Goal: Feedback & Contribution: Leave review/rating

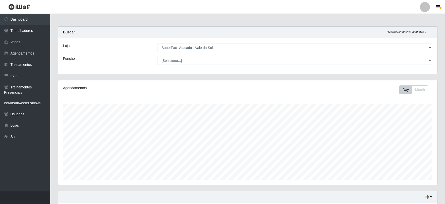
select select "502"
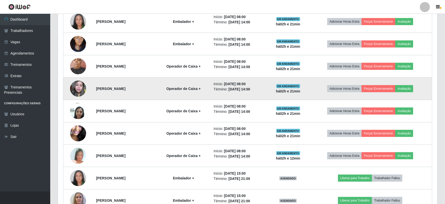
scroll to position [242, 0]
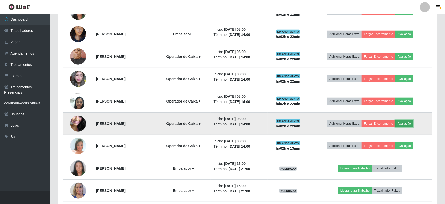
click at [410, 124] on button "Avaliação" at bounding box center [404, 123] width 18 height 7
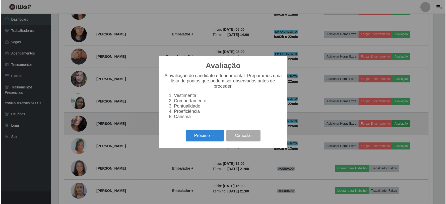
scroll to position [104, 376]
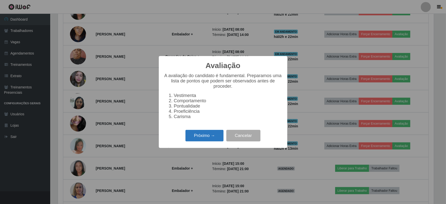
click at [208, 137] on button "Próximo →" at bounding box center [205, 136] width 38 height 12
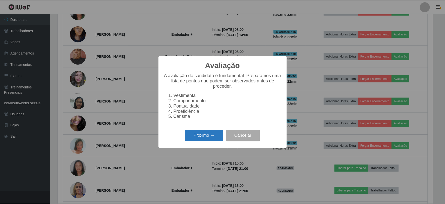
scroll to position [251115, 250843]
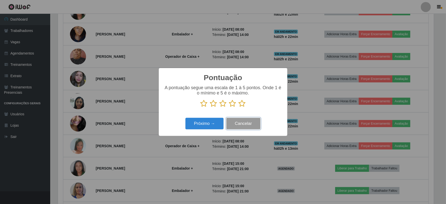
click at [243, 124] on button "Cancelar" at bounding box center [244, 124] width 34 height 12
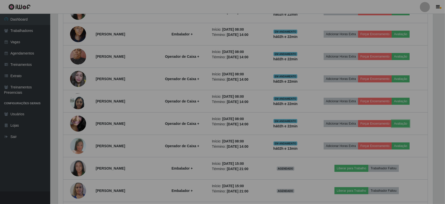
scroll to position [104, 379]
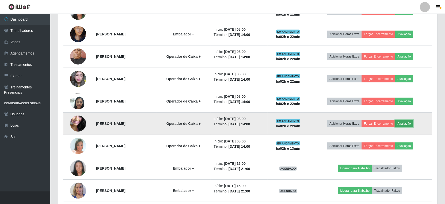
click at [411, 124] on button "Avaliação" at bounding box center [404, 123] width 18 height 7
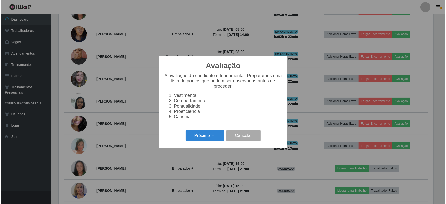
scroll to position [104, 376]
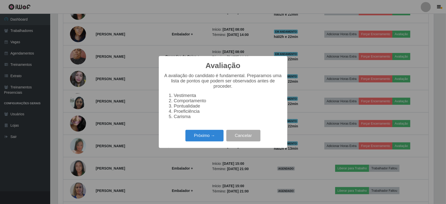
click at [174, 116] on li "Carisma" at bounding box center [228, 116] width 109 height 5
click at [174, 108] on li "Pontualidade" at bounding box center [228, 106] width 109 height 5
click at [218, 139] on button "Próximo →" at bounding box center [205, 136] width 38 height 12
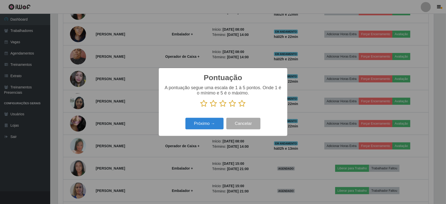
click at [224, 104] on icon at bounding box center [223, 104] width 7 height 8
click at [220, 107] on input "radio" at bounding box center [220, 107] width 0 height 0
click at [217, 126] on button "Próximo →" at bounding box center [205, 124] width 38 height 12
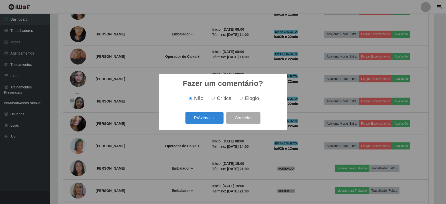
click at [215, 99] on input "Crítica" at bounding box center [213, 98] width 3 height 3
radio input "true"
click at [211, 119] on button "Próximo →" at bounding box center [205, 118] width 38 height 12
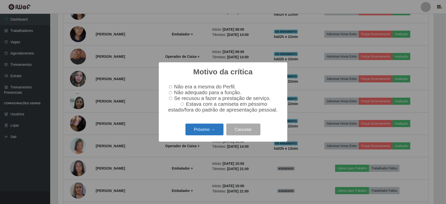
click at [216, 134] on button "Próximo →" at bounding box center [205, 130] width 38 height 12
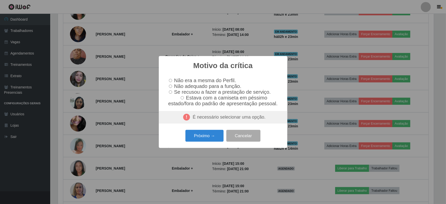
click at [194, 120] on div "É necessário selecionar uma opção." at bounding box center [223, 117] width 129 height 13
click at [245, 135] on button "Cancelar" at bounding box center [244, 136] width 34 height 12
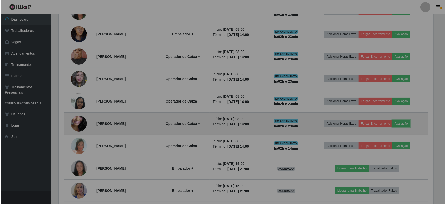
scroll to position [104, 379]
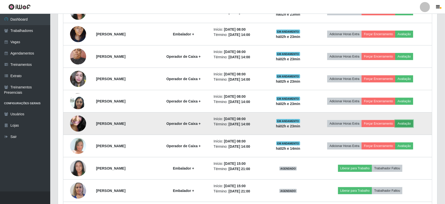
click at [413, 122] on button "Avaliação" at bounding box center [404, 123] width 18 height 7
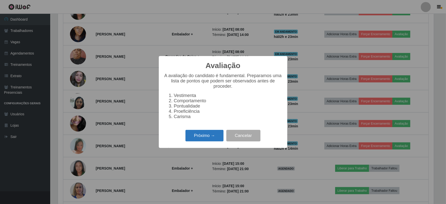
click at [200, 138] on button "Próximo →" at bounding box center [205, 136] width 38 height 12
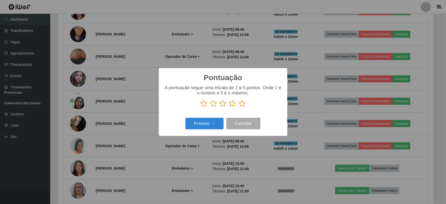
scroll to position [251115, 250843]
click at [224, 103] on icon at bounding box center [223, 104] width 7 height 8
click at [220, 107] on input "radio" at bounding box center [220, 107] width 0 height 0
click at [216, 127] on button "Próximo →" at bounding box center [205, 124] width 38 height 12
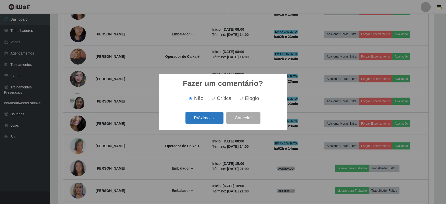
click at [219, 119] on button "Próximo →" at bounding box center [205, 118] width 38 height 12
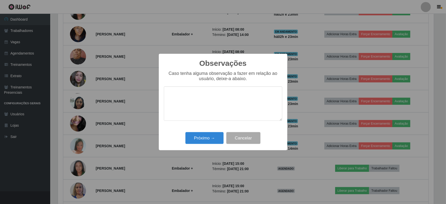
click at [204, 107] on textarea at bounding box center [223, 103] width 119 height 34
click at [192, 95] on textarea "Demora execivamente" at bounding box center [223, 103] width 119 height 34
click at [231, 95] on textarea "Demora eecivamente" at bounding box center [223, 103] width 119 height 34
click at [194, 95] on textarea "Demora eecivamente" at bounding box center [223, 103] width 119 height 34
click at [191, 95] on textarea "Demora eessivamente" at bounding box center [223, 103] width 119 height 34
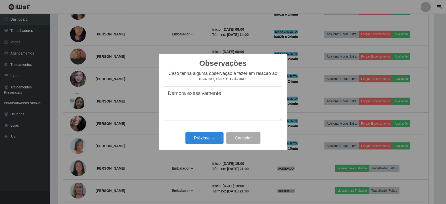
click at [200, 93] on textarea "Demora exessivamente" at bounding box center [223, 103] width 119 height 34
drag, startPoint x: 217, startPoint y: 95, endPoint x: 180, endPoint y: 96, distance: 36.7
click at [180, 96] on textarea "Demora exessivamente" at bounding box center [223, 103] width 119 height 34
click at [191, 94] on textarea "Demora exessivamente" at bounding box center [223, 103] width 119 height 34
click at [195, 94] on textarea "Demora exessivamente" at bounding box center [223, 103] width 119 height 34
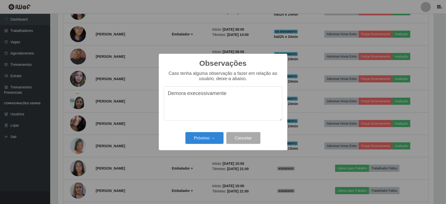
click at [194, 96] on textarea "Demora execessivamente" at bounding box center [223, 103] width 119 height 34
click at [196, 94] on textarea "Demora execessivamente" at bounding box center [223, 103] width 119 height 34
click at [224, 92] on textarea "Demora excessivamente" at bounding box center [223, 103] width 119 height 34
click at [218, 97] on textarea "Demora excessivamente em todas as vezes que vai ao QTO" at bounding box center [223, 103] width 119 height 34
click at [192, 98] on textarea "Demora excessivamente em todas as vezes que vai ao QTO" at bounding box center [223, 103] width 119 height 34
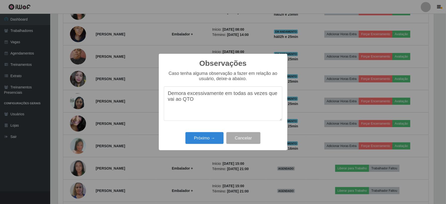
click at [198, 105] on textarea "Demora excessivamente em todas as vezes que vai ao QTO" at bounding box center [223, 103] width 119 height 34
click at [221, 106] on textarea "Demora excessivamente em todas as vezes que vai ao QTO" at bounding box center [223, 103] width 119 height 34
type textarea "Demora excessivamente em todas as vezes que necessita sair do caixa"
click at [209, 136] on button "Próximo →" at bounding box center [205, 138] width 38 height 12
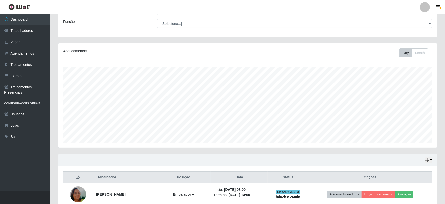
scroll to position [0, 0]
